Goal: Check status: Check status

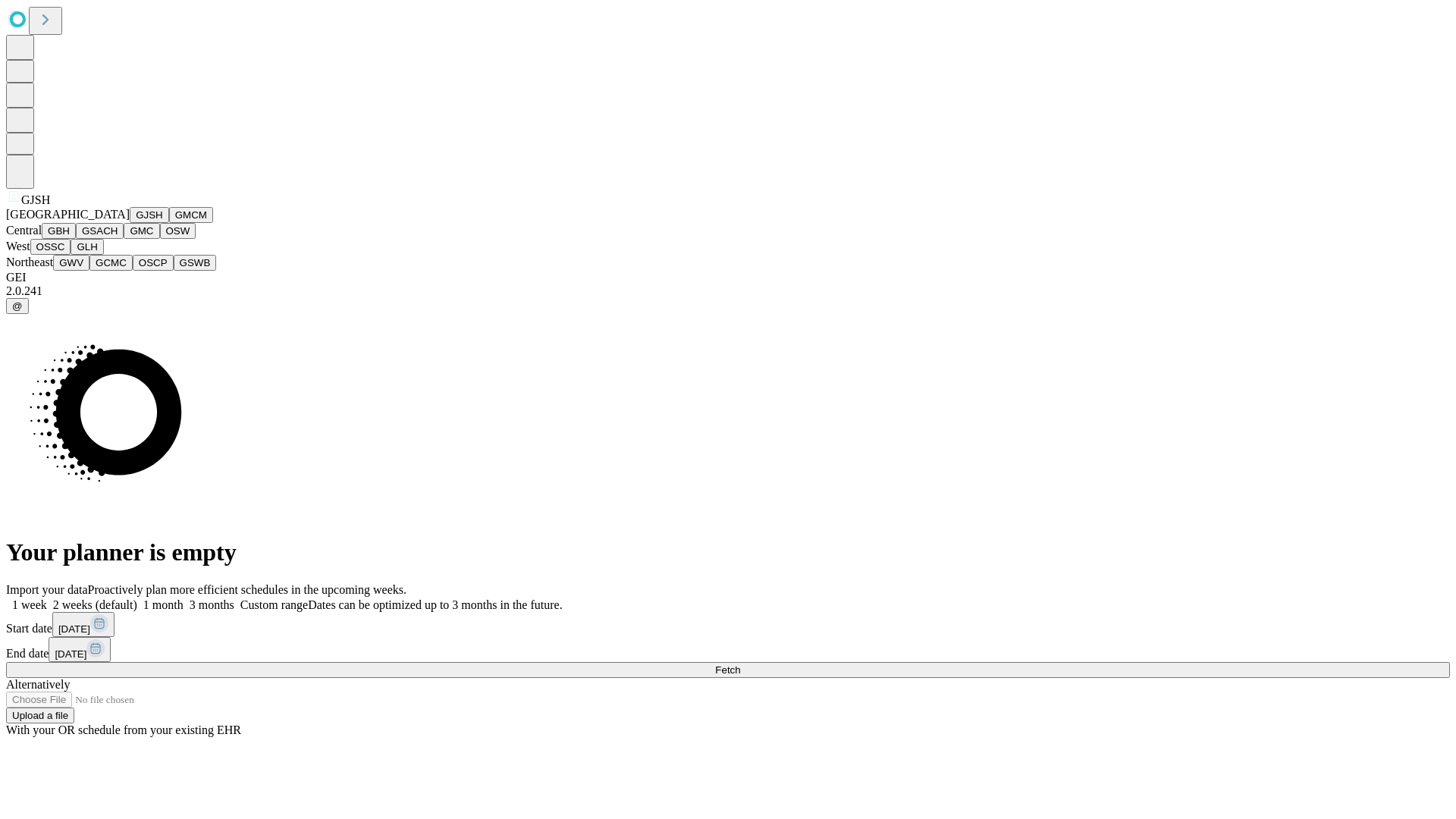
click at [130, 223] on button "GJSH" at bounding box center [149, 215] width 40 height 16
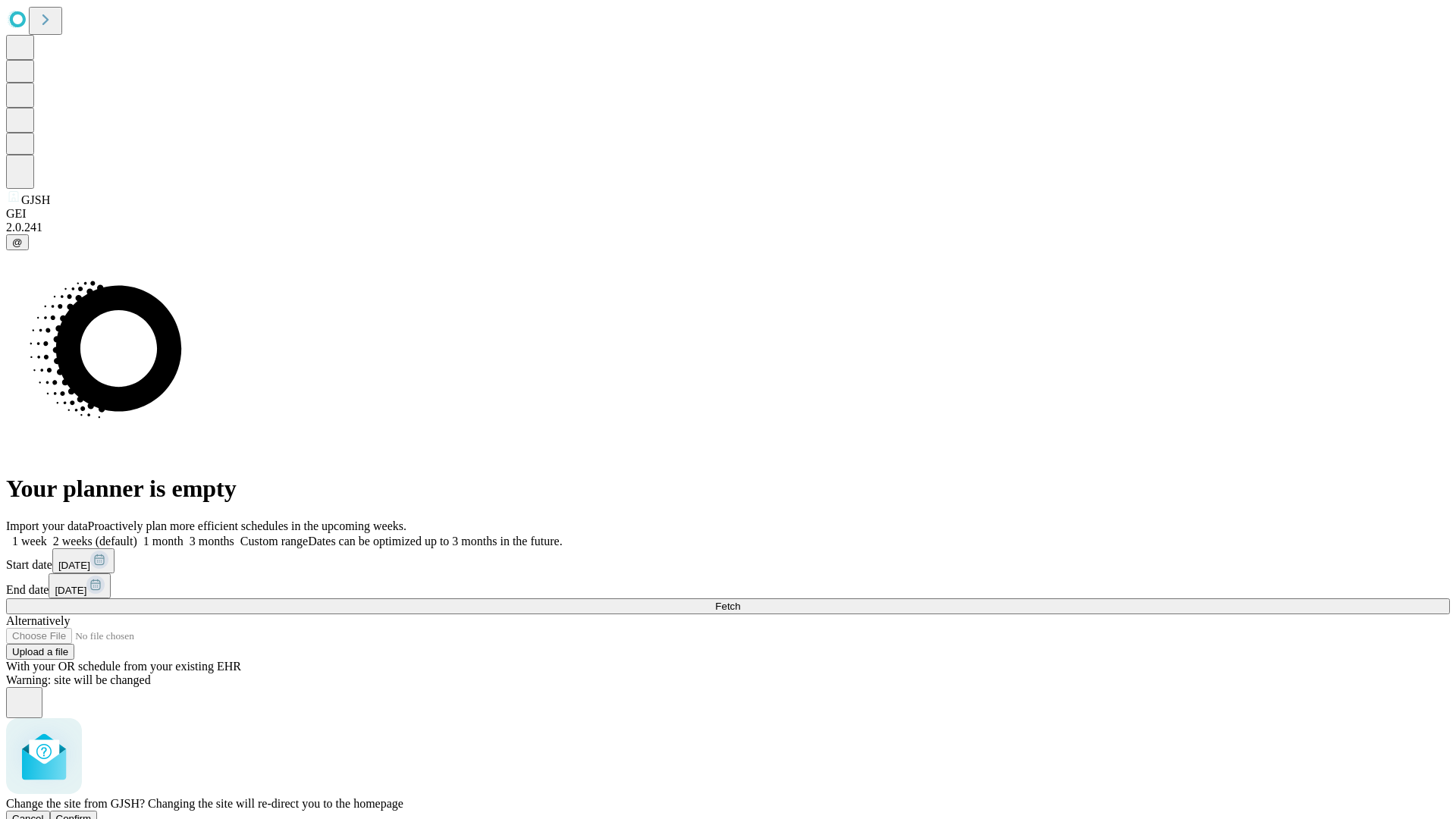
click at [92, 813] on span "Confirm" at bounding box center [74, 819] width 36 height 11
click at [183, 535] on label "1 month" at bounding box center [160, 541] width 46 height 13
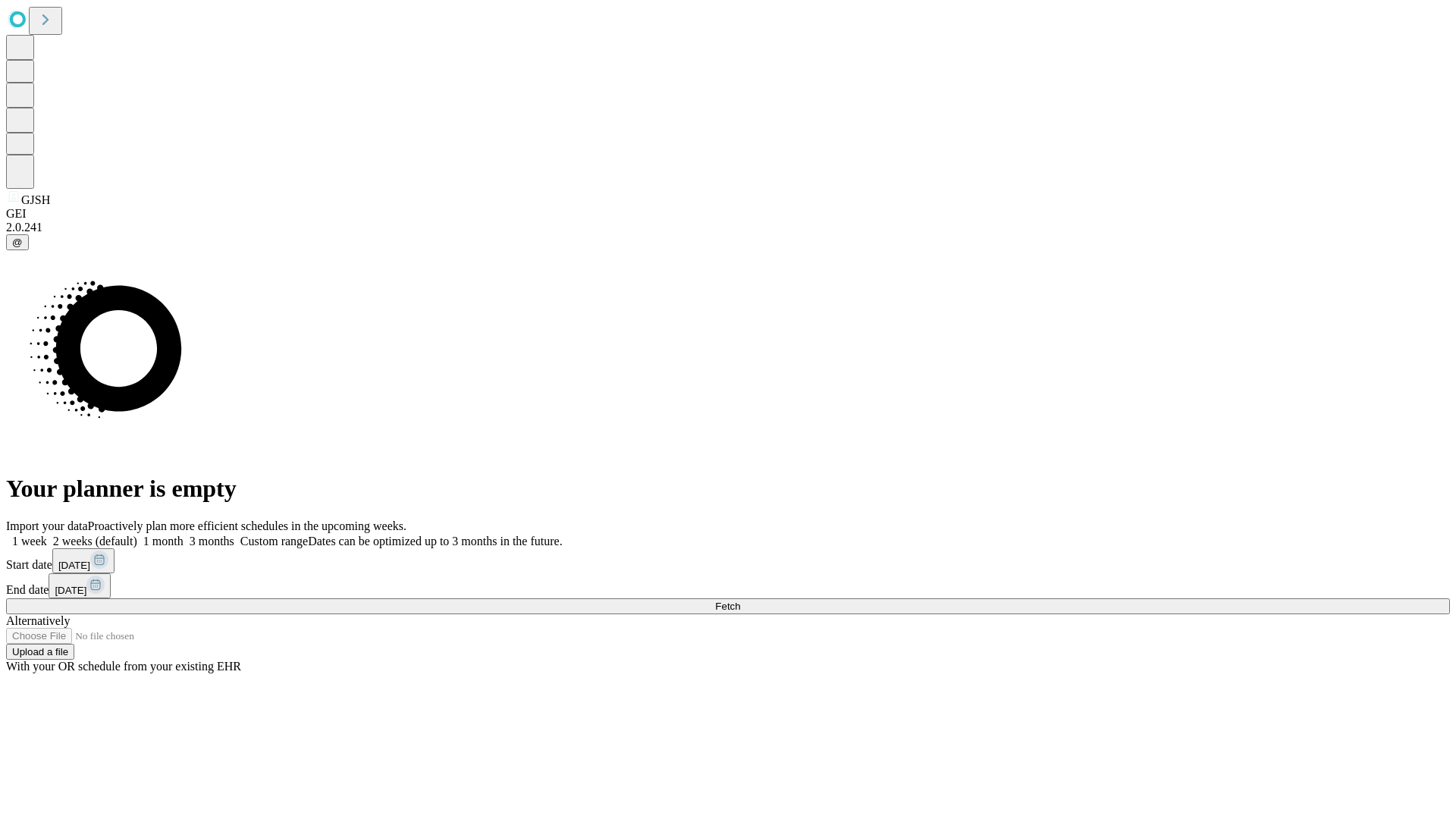
click at [740, 601] on span "Fetch" at bounding box center [727, 606] width 25 height 11
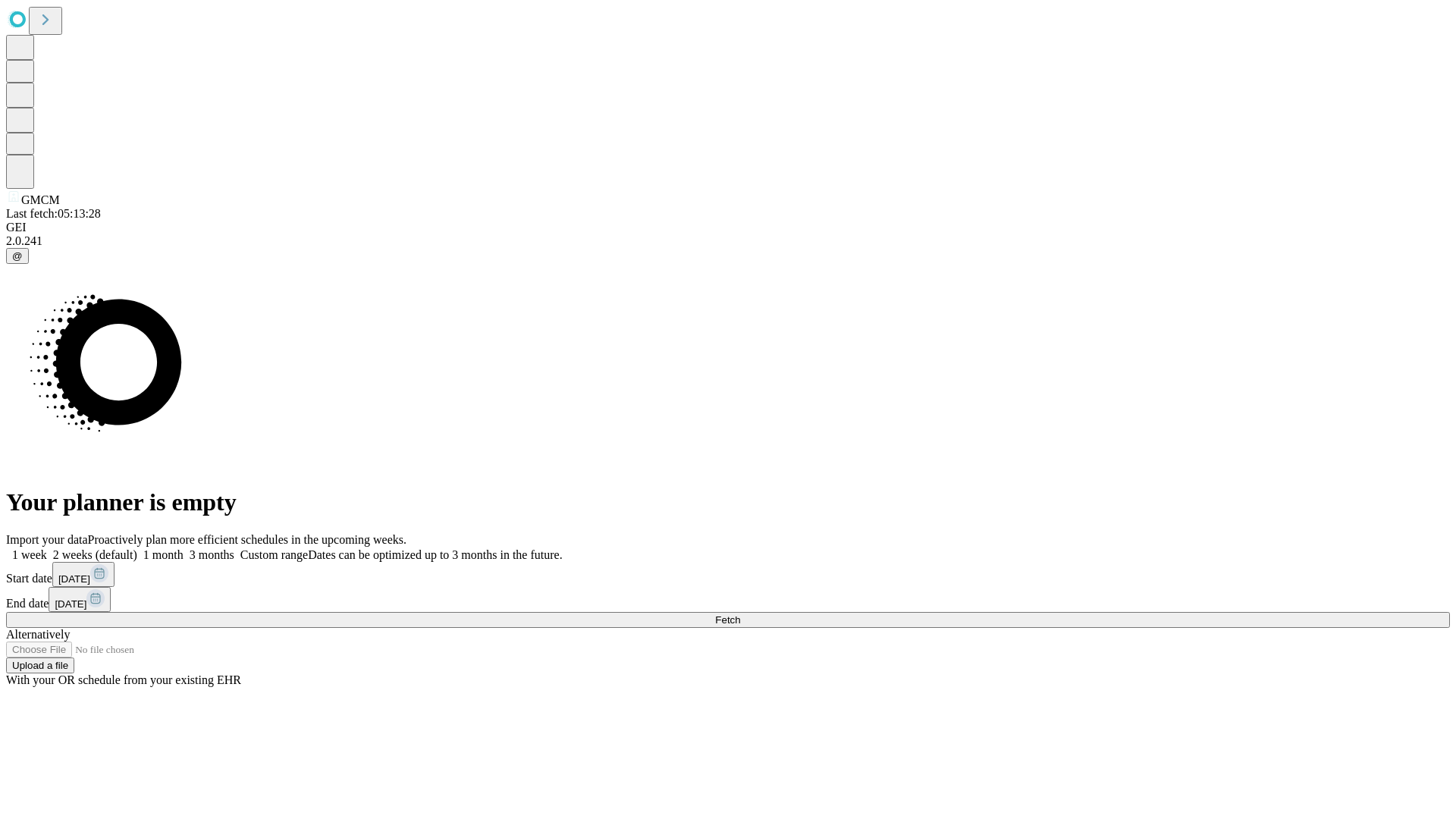
click at [740, 614] on span "Fetch" at bounding box center [727, 620] width 25 height 11
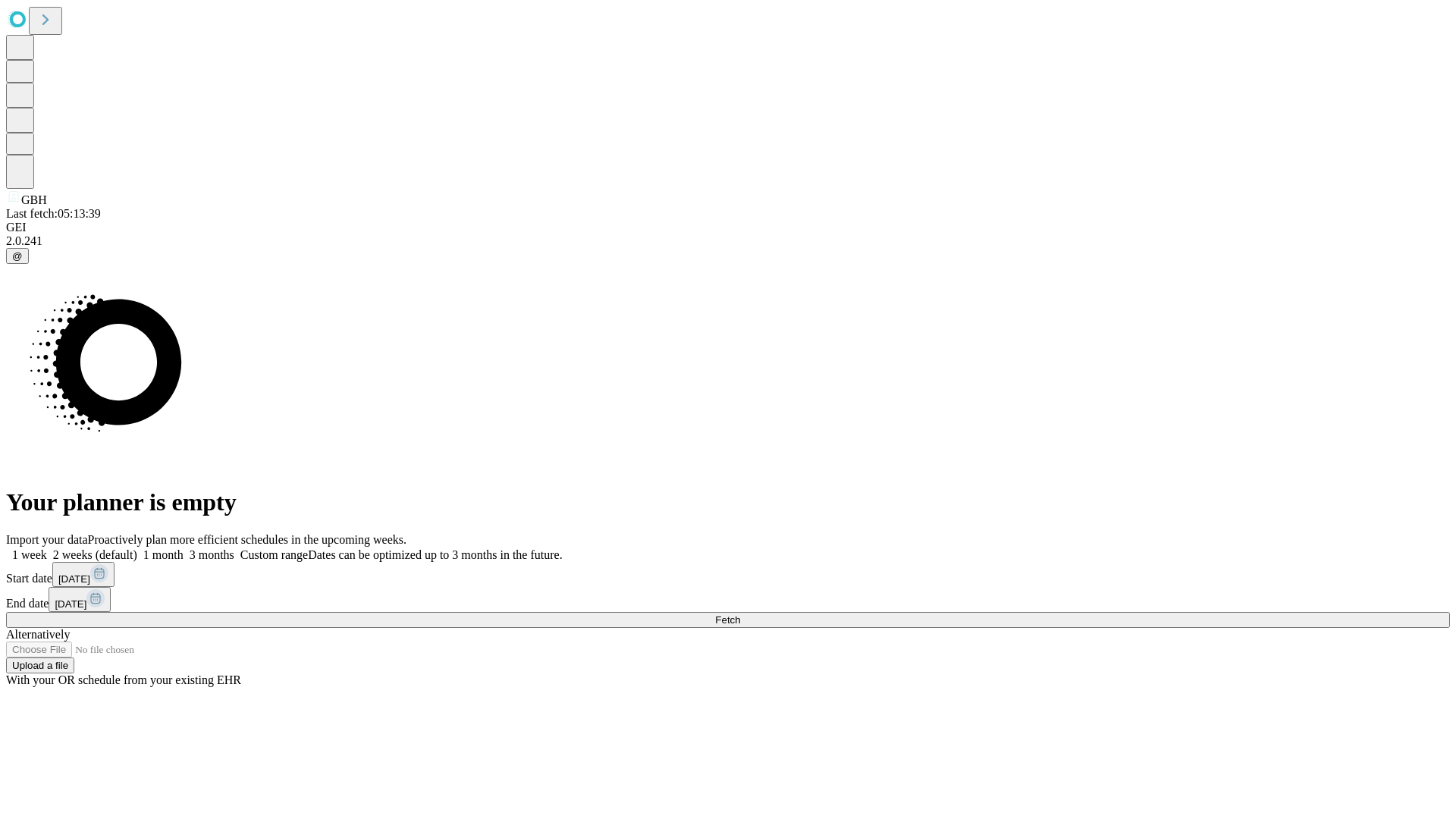
click at [183, 549] on label "1 month" at bounding box center [160, 555] width 46 height 13
click at [740, 614] on span "Fetch" at bounding box center [727, 620] width 25 height 11
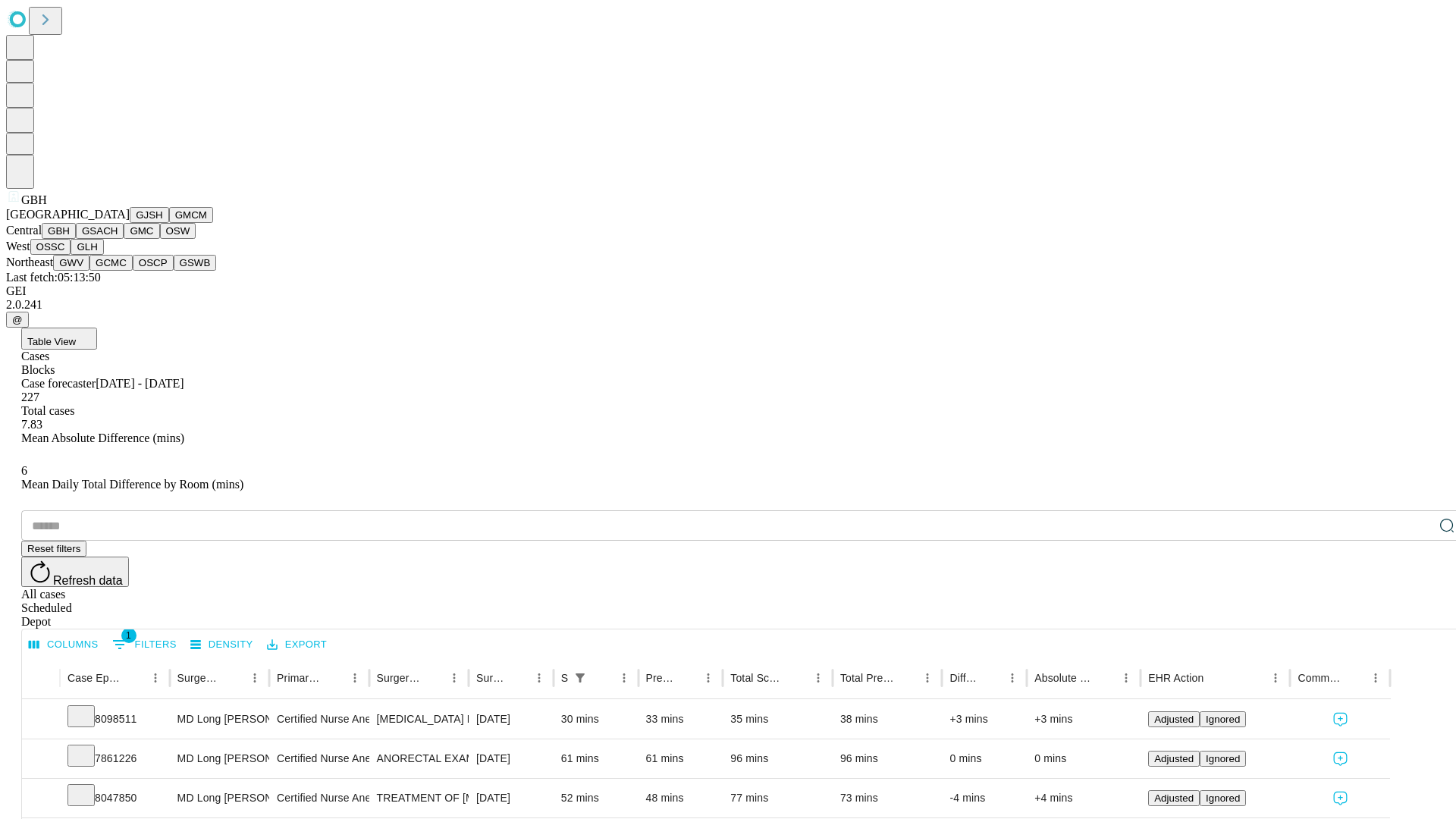
click at [117, 239] on button "GSACH" at bounding box center [100, 230] width 48 height 16
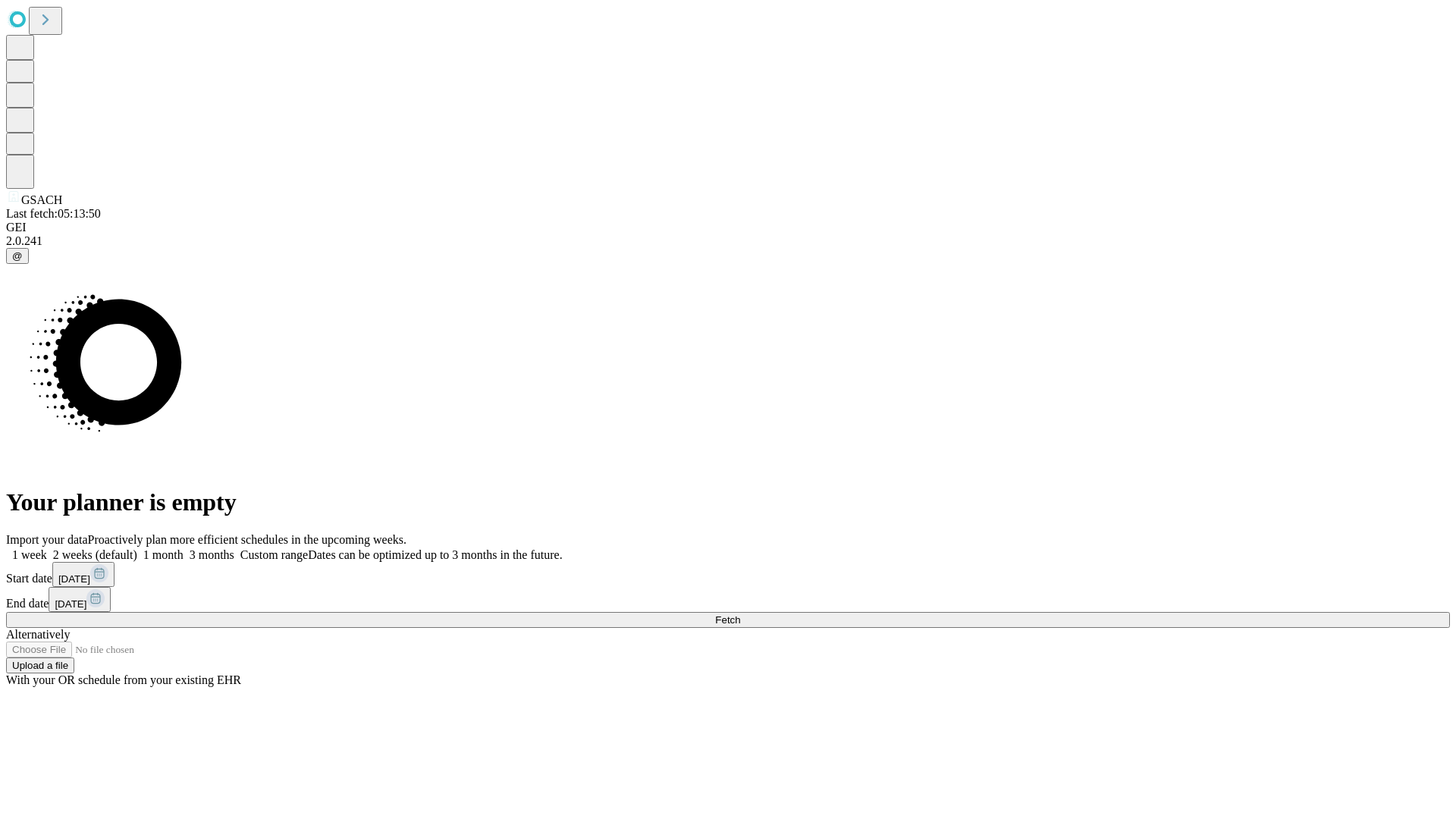
click at [183, 549] on label "1 month" at bounding box center [160, 555] width 46 height 13
click at [740, 614] on span "Fetch" at bounding box center [727, 620] width 25 height 11
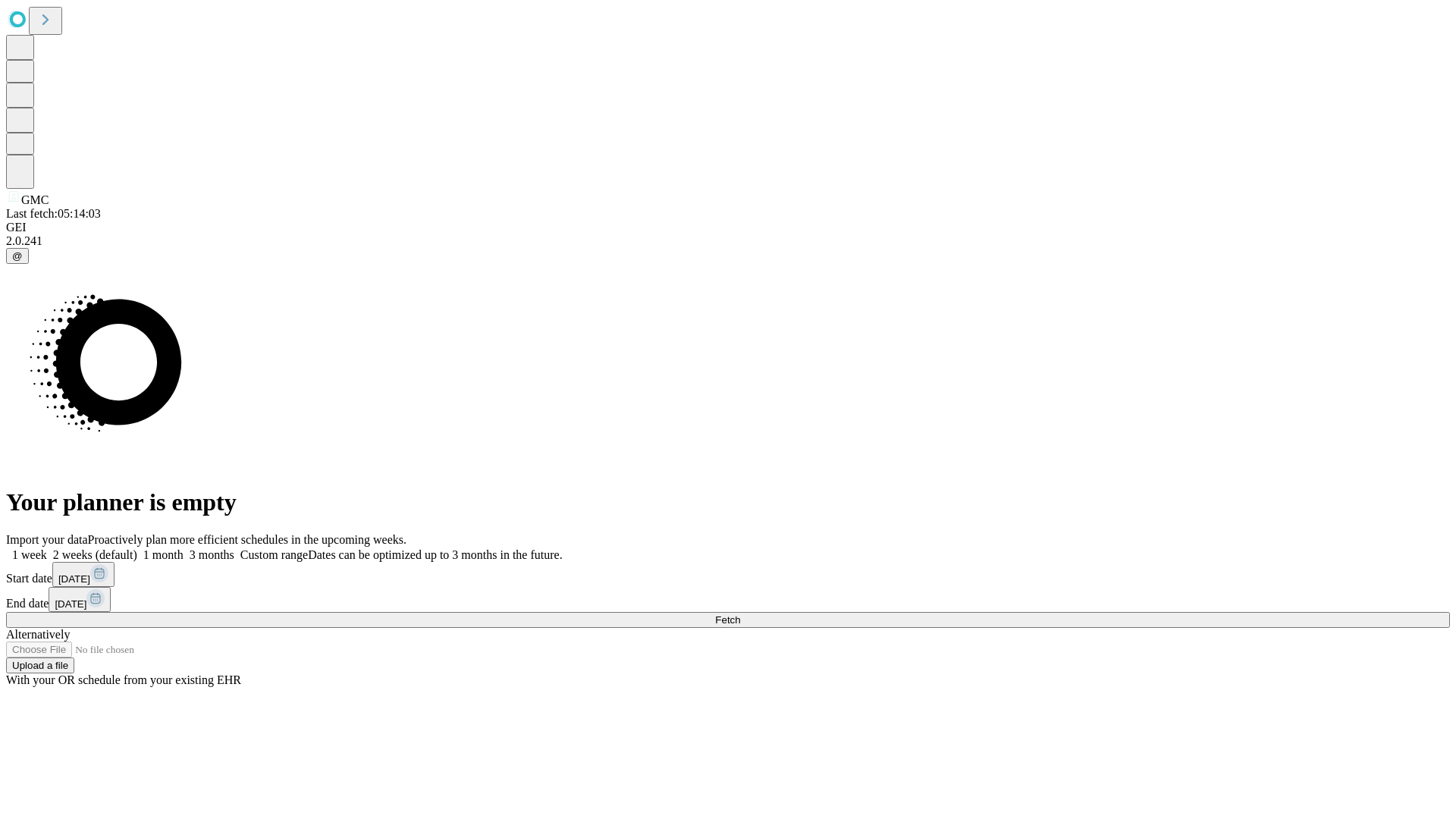
click at [183, 549] on label "1 month" at bounding box center [160, 555] width 46 height 13
click at [740, 614] on span "Fetch" at bounding box center [727, 620] width 25 height 11
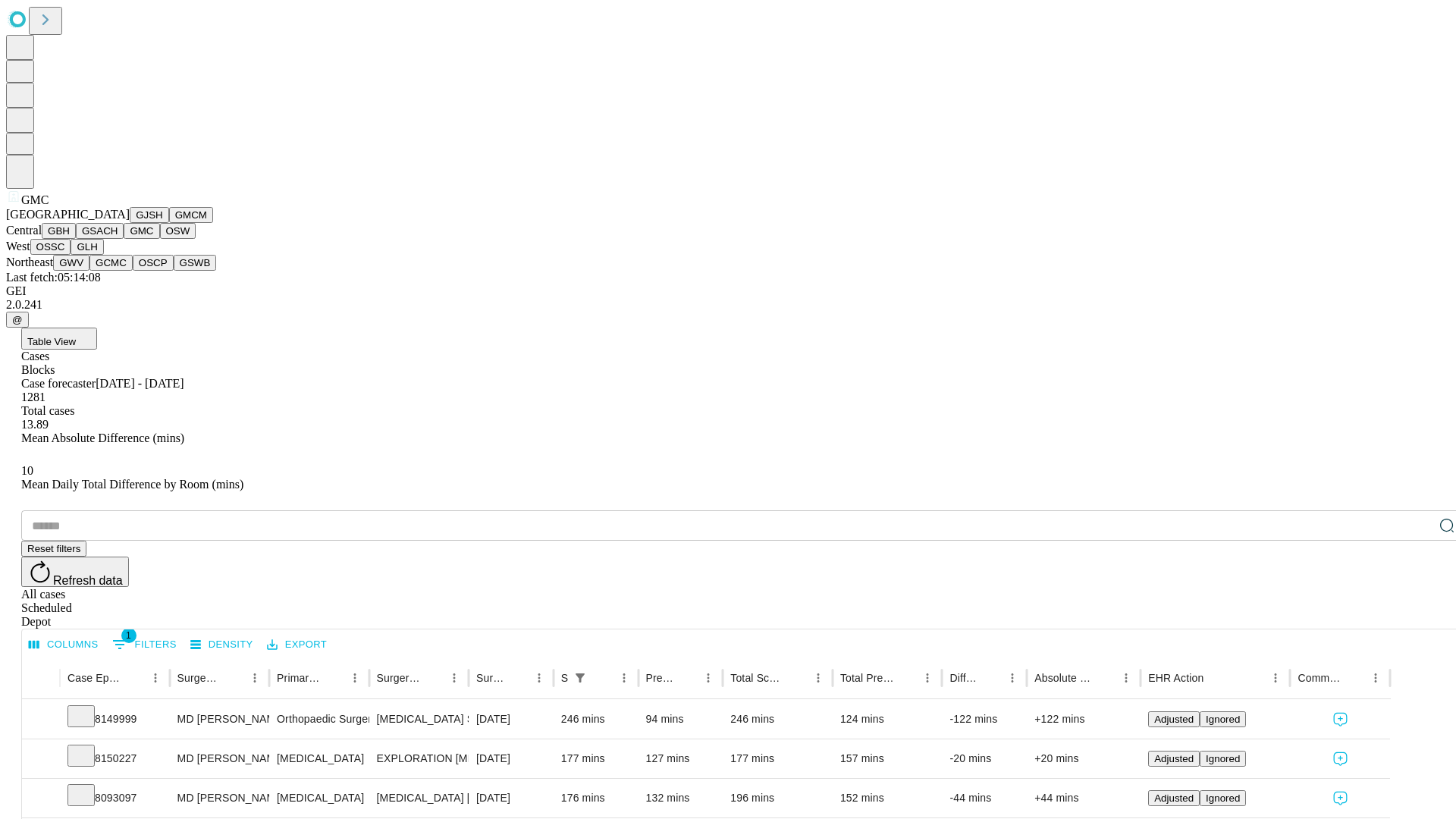
click at [160, 239] on button "OSW" at bounding box center [178, 230] width 36 height 16
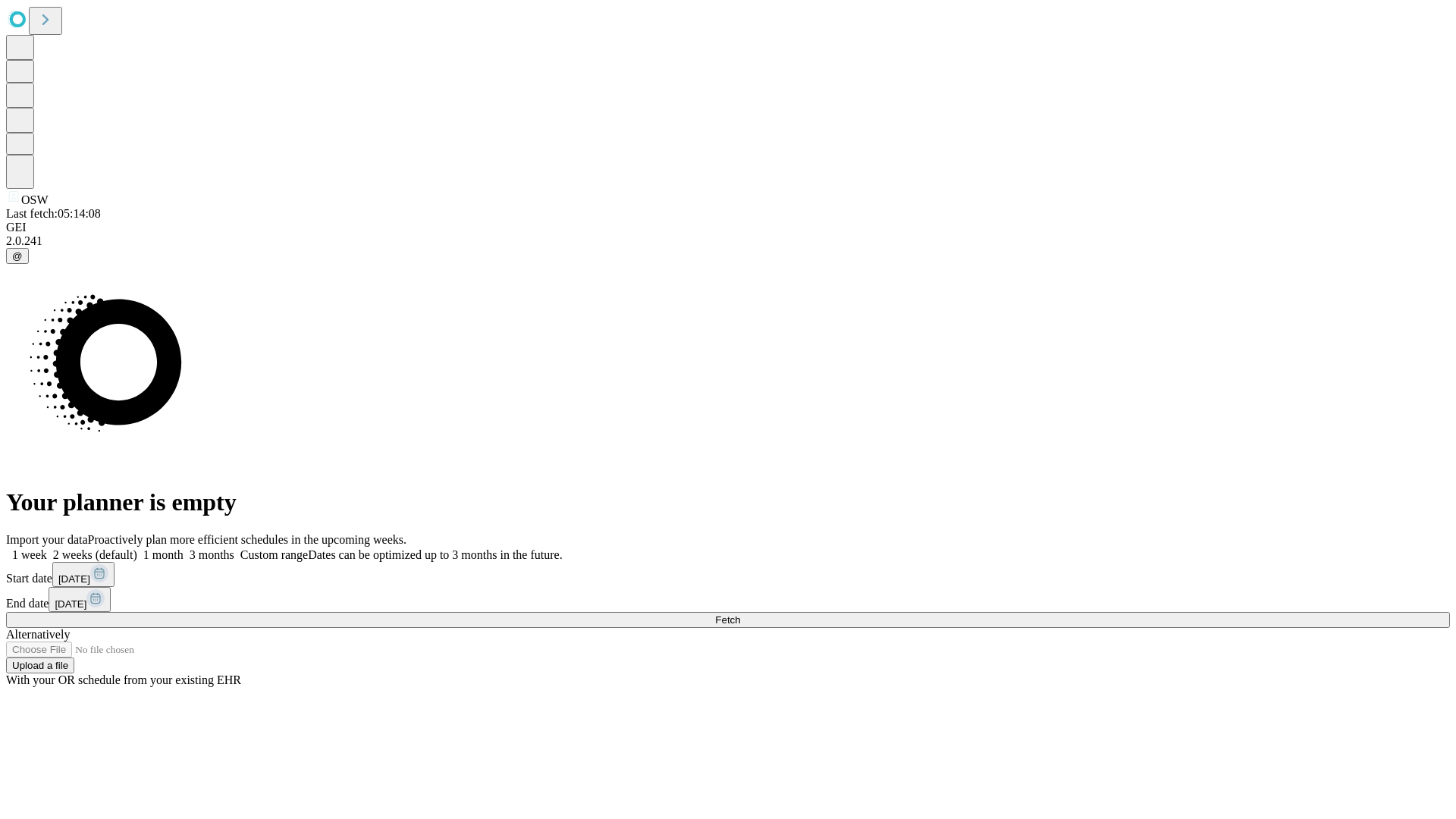
click at [183, 549] on label "1 month" at bounding box center [160, 555] width 46 height 13
click at [740, 614] on span "Fetch" at bounding box center [727, 620] width 25 height 11
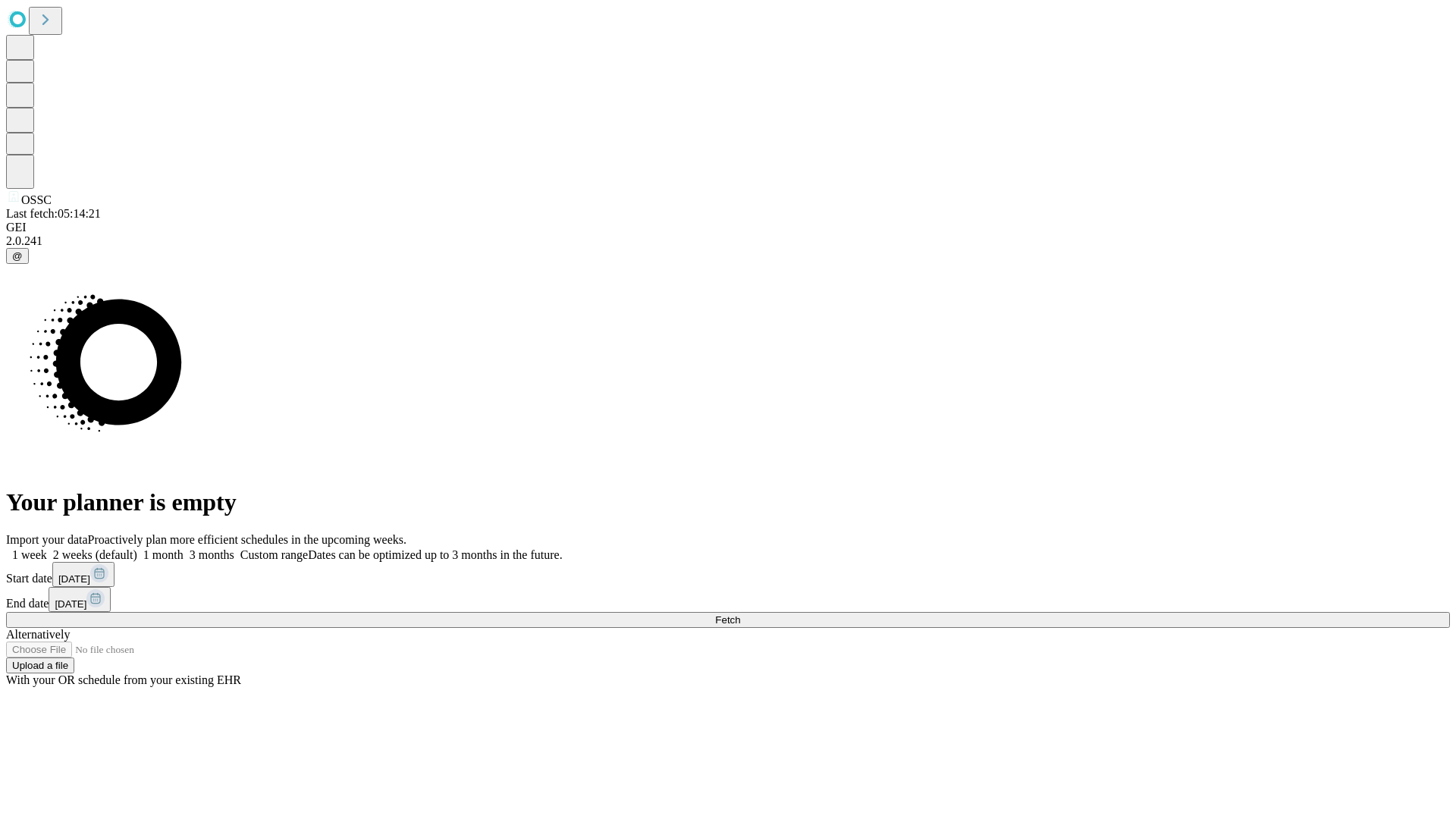
click at [183, 549] on label "1 month" at bounding box center [160, 555] width 46 height 13
click at [740, 614] on span "Fetch" at bounding box center [727, 620] width 25 height 11
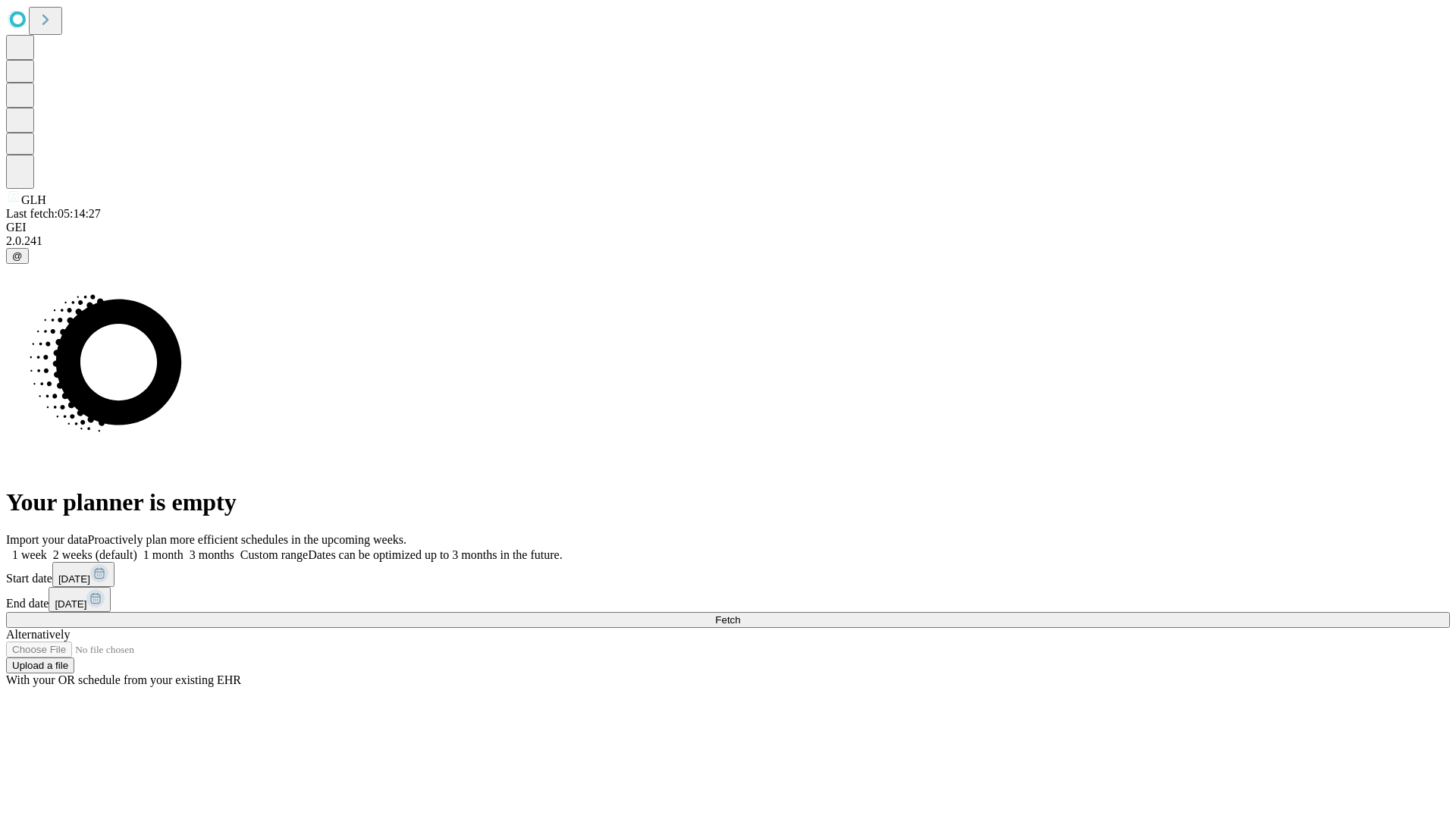
click at [740, 614] on span "Fetch" at bounding box center [727, 620] width 25 height 11
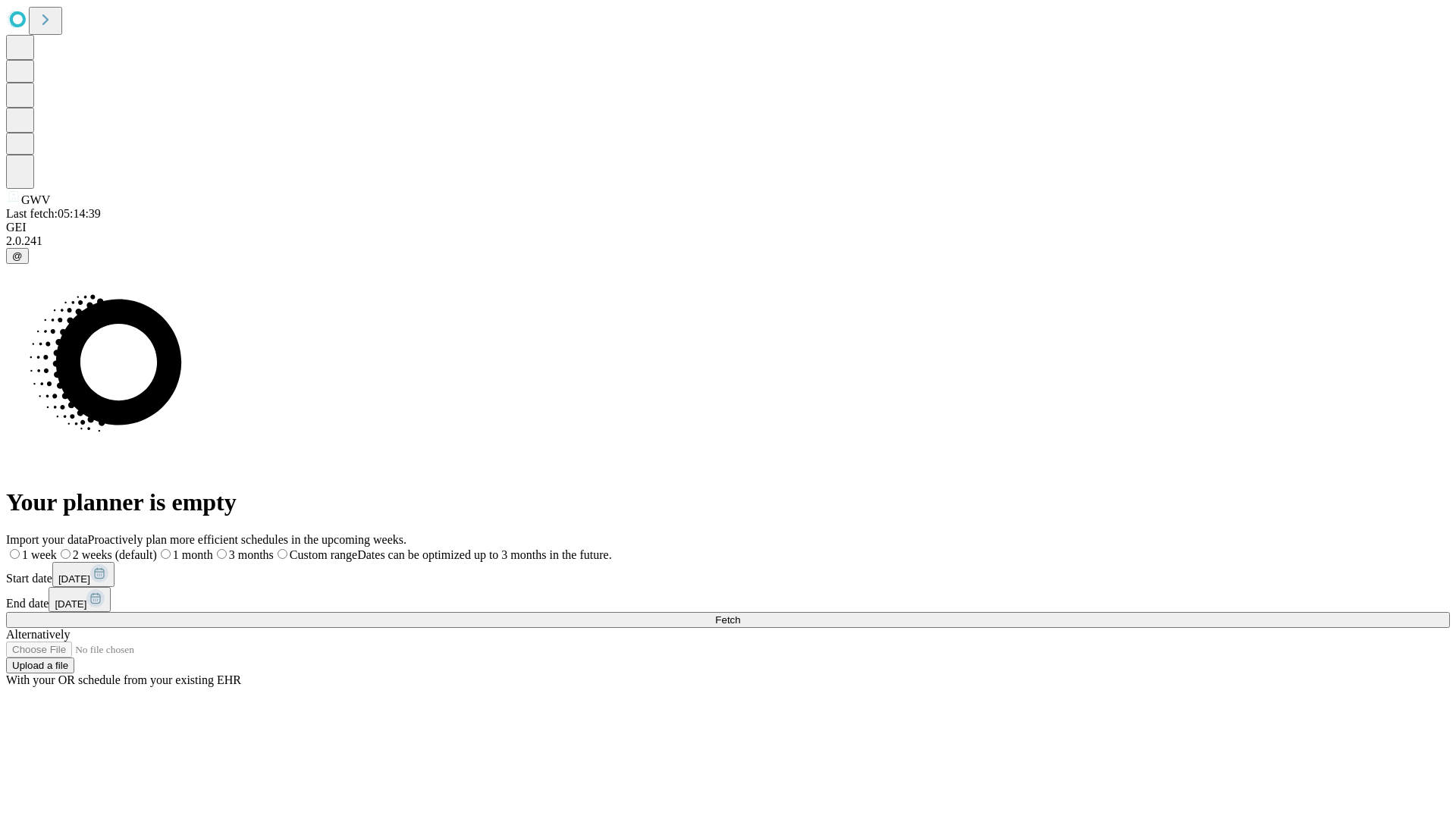
click at [213, 549] on label "1 month" at bounding box center [185, 555] width 56 height 13
click at [740, 614] on span "Fetch" at bounding box center [727, 620] width 25 height 11
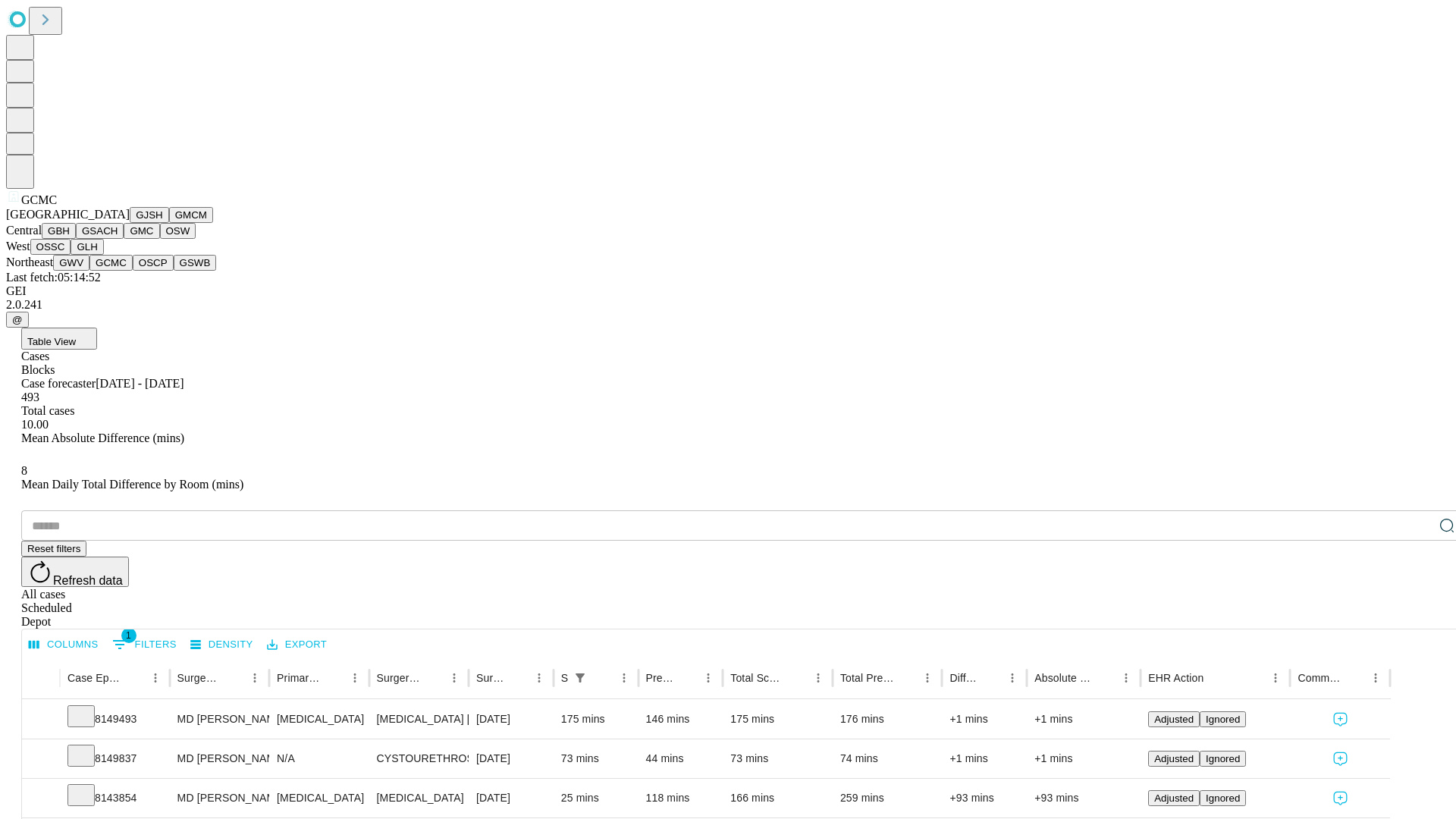
click at [132, 271] on button "OSCP" at bounding box center [153, 262] width 41 height 16
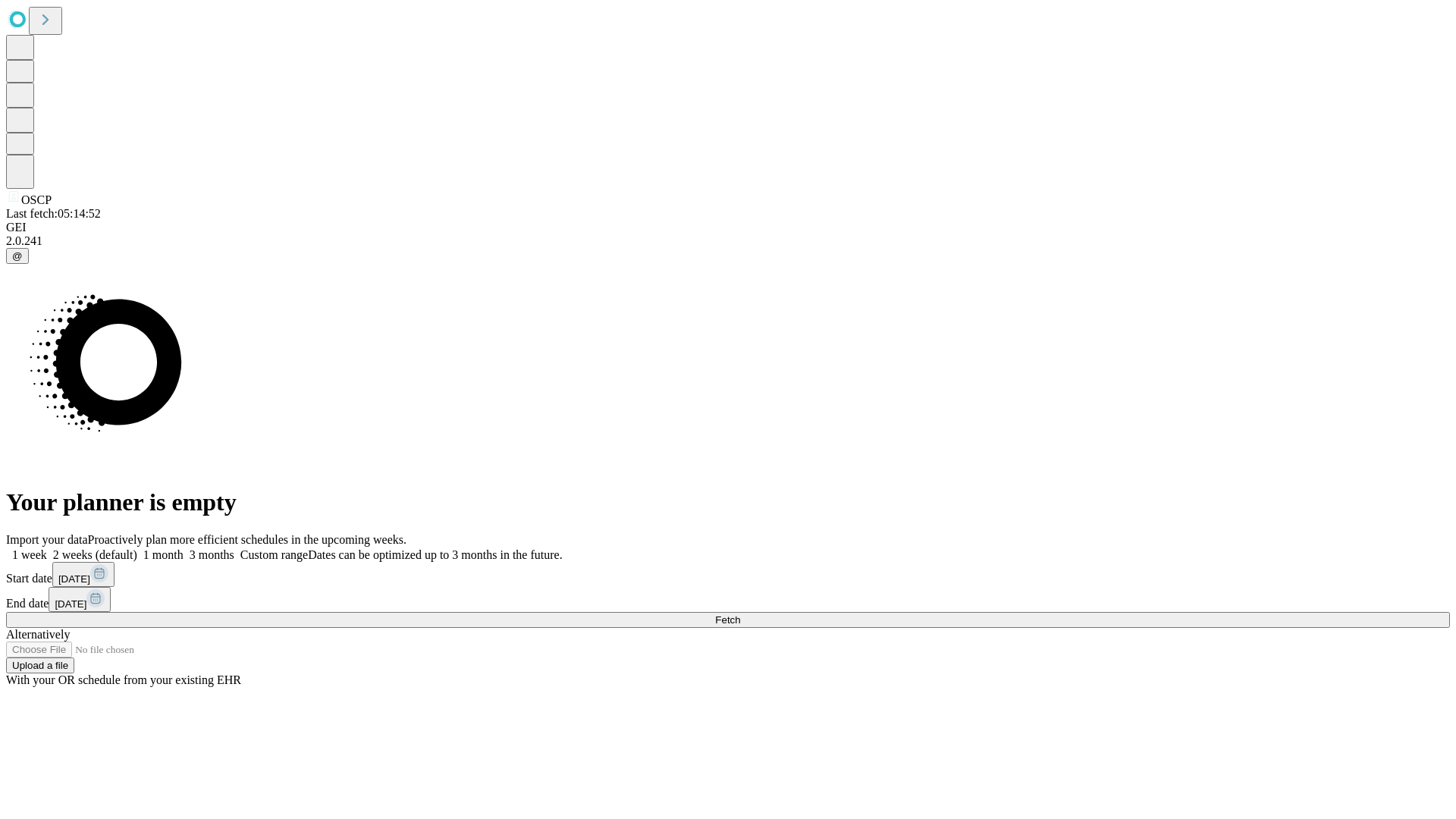
click at [183, 549] on label "1 month" at bounding box center [160, 555] width 46 height 13
click at [740, 614] on span "Fetch" at bounding box center [727, 620] width 25 height 11
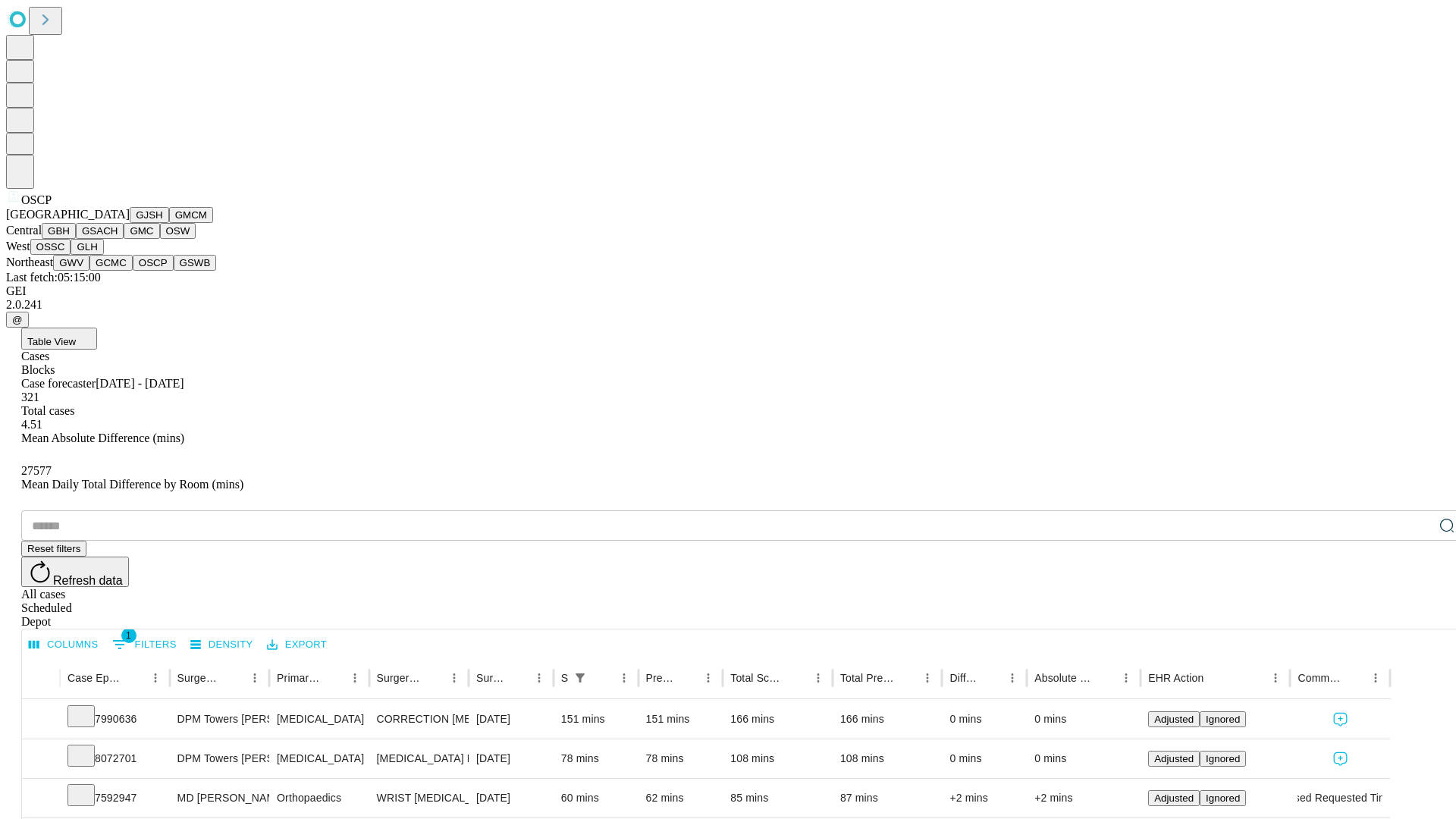
click at [174, 271] on button "GSWB" at bounding box center [195, 262] width 43 height 16
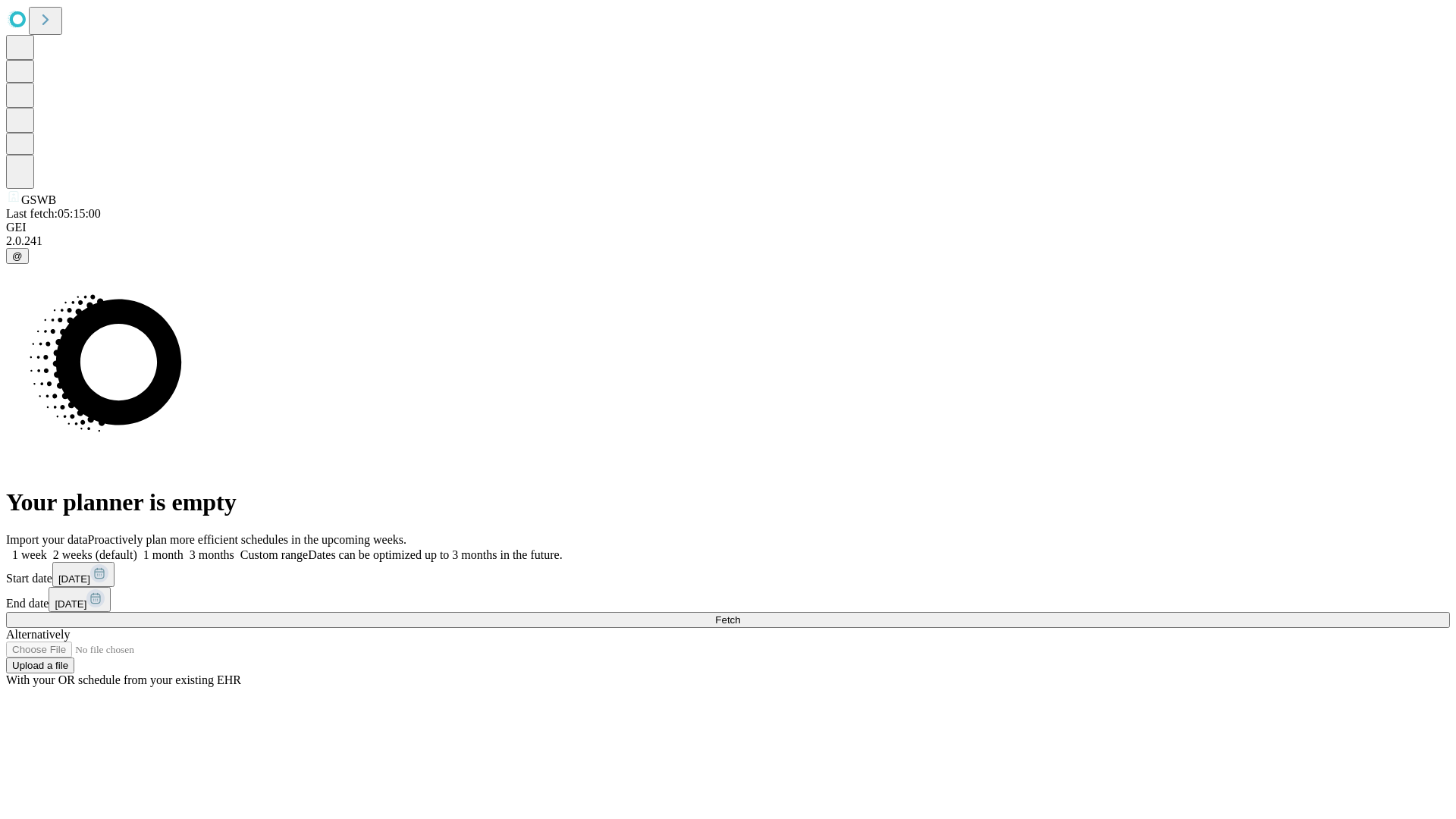
click at [183, 549] on label "1 month" at bounding box center [160, 555] width 46 height 13
click at [740, 614] on span "Fetch" at bounding box center [727, 620] width 25 height 11
